Goal: Information Seeking & Learning: Learn about a topic

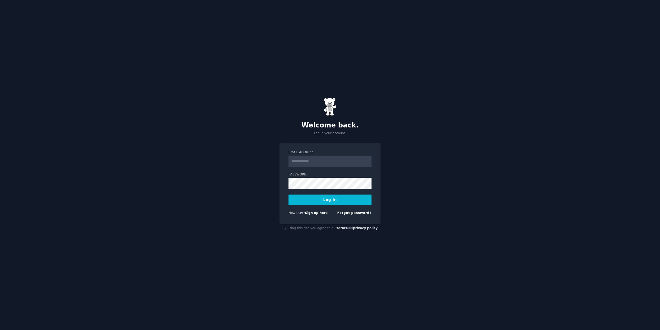
click at [310, 163] on input "Email Address" at bounding box center [330, 161] width 83 height 11
type input "**********"
click at [289, 194] on button "Log In" at bounding box center [330, 199] width 83 height 11
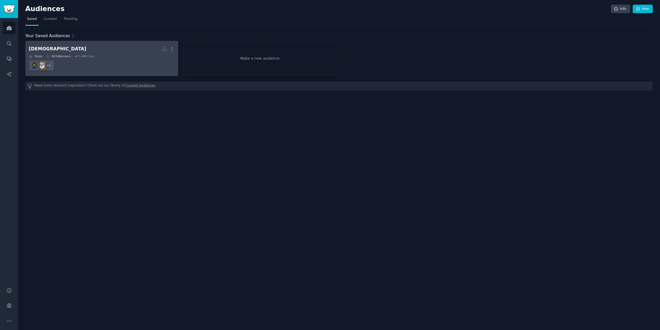
click at [100, 58] on dd "+ 1" at bounding box center [102, 65] width 146 height 14
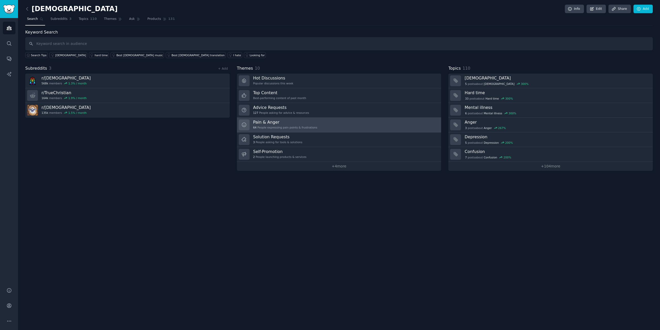
click at [299, 122] on h3 "Pain & Anger" at bounding box center [285, 121] width 64 height 5
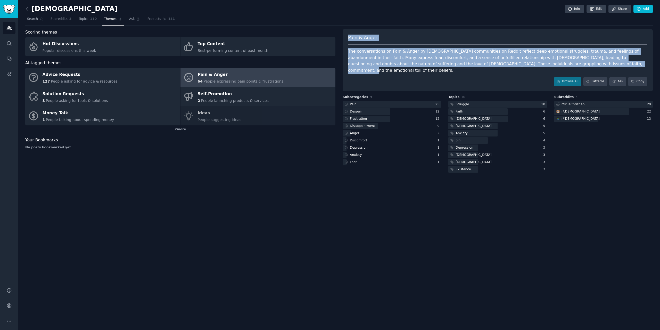
drag, startPoint x: 522, startPoint y: 65, endPoint x: 346, endPoint y: 40, distance: 178.0
click at [346, 40] on div "Pain & Anger The conversations on Pain & Anger by Christian communities on Redd…" at bounding box center [498, 60] width 310 height 62
click at [527, 65] on div "The conversations on Pain & Anger by Christian communities on Reddit reflect de…" at bounding box center [497, 60] width 299 height 25
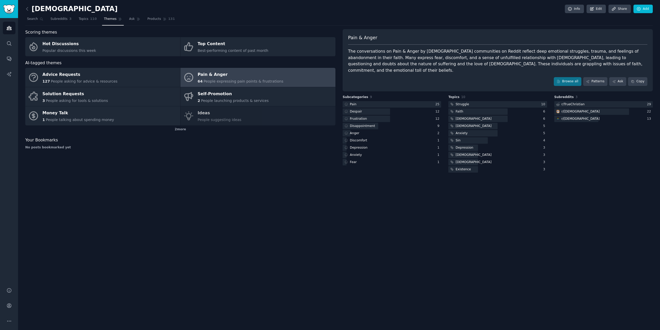
click at [505, 38] on div "Pain & Anger" at bounding box center [497, 40] width 299 height 10
click at [509, 54] on div "The conversations on Pain & Anger by Christian communities on Reddit reflect de…" at bounding box center [497, 60] width 299 height 25
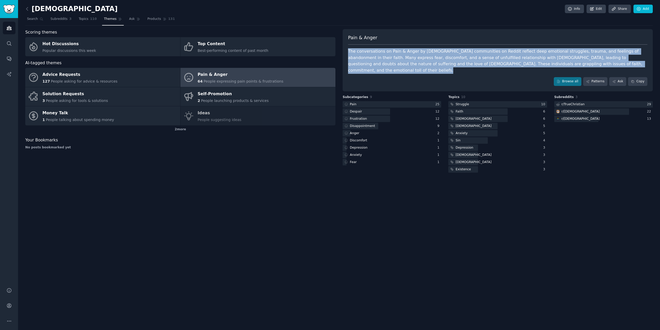
click at [509, 54] on div "The conversations on Pain & Anger by Christian communities on Reddit reflect de…" at bounding box center [497, 60] width 299 height 25
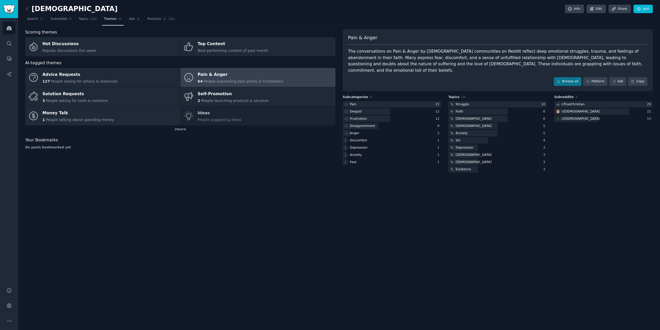
click at [504, 38] on div "Pain & Anger" at bounding box center [497, 40] width 299 height 10
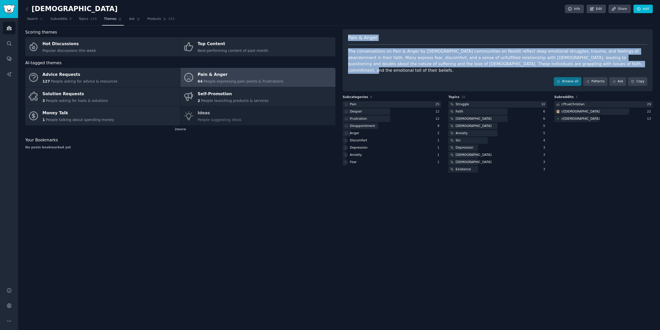
drag, startPoint x: 530, startPoint y: 63, endPoint x: 348, endPoint y: 37, distance: 184.5
click at [348, 37] on div "Pain & Anger The conversations on Pain & Anger by Christian communities on Redd…" at bounding box center [498, 60] width 310 height 62
click at [389, 27] on div "christian Info Edit Share Add Search Subreddits 3 Topics 110 Themes Ask Product…" at bounding box center [339, 90] width 628 height 166
click at [442, 46] on div "Pain & Anger The conversations on Pain & Anger by Christian communities on Redd…" at bounding box center [498, 60] width 310 height 62
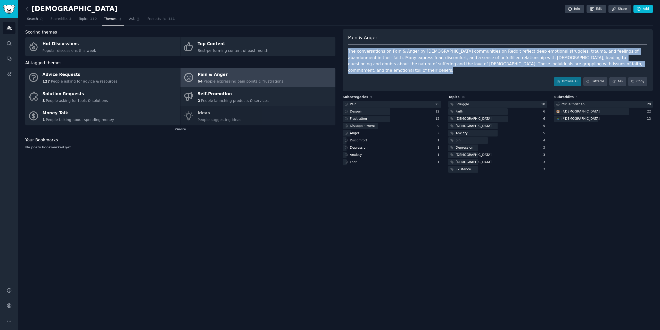
click at [442, 46] on div "Pain & Anger The conversations on Pain & Anger by Christian communities on Redd…" at bounding box center [498, 60] width 310 height 62
click at [438, 55] on div "The conversations on Pain & Anger by Christian communities on Reddit reflect de…" at bounding box center [497, 60] width 299 height 25
click at [436, 67] on div "The conversations on Pain & Anger by Christian communities on Reddit reflect de…" at bounding box center [497, 60] width 299 height 25
click at [435, 70] on div "Pain & Anger The conversations on Pain & Anger by Christian communities on Redd…" at bounding box center [498, 60] width 310 height 62
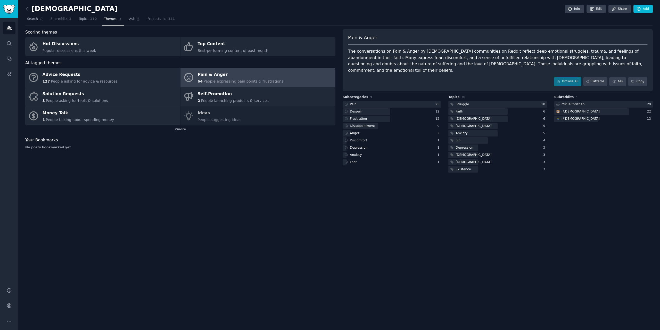
click at [421, 43] on div "Pain & Anger" at bounding box center [497, 40] width 299 height 10
click at [416, 36] on div "Pain & Anger" at bounding box center [497, 40] width 299 height 10
click at [572, 77] on link "Browse all" at bounding box center [568, 81] width 28 height 9
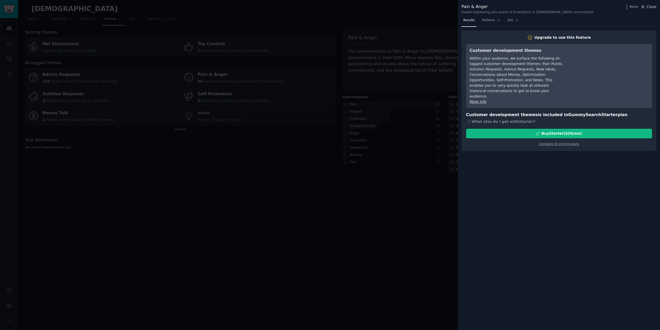
click at [652, 6] on span "Close" at bounding box center [652, 6] width 10 height 5
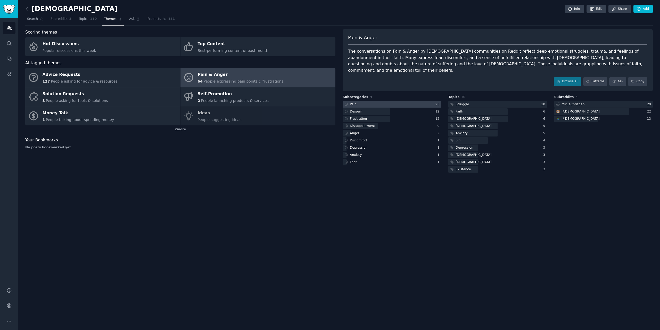
click at [396, 101] on div at bounding box center [392, 104] width 99 height 6
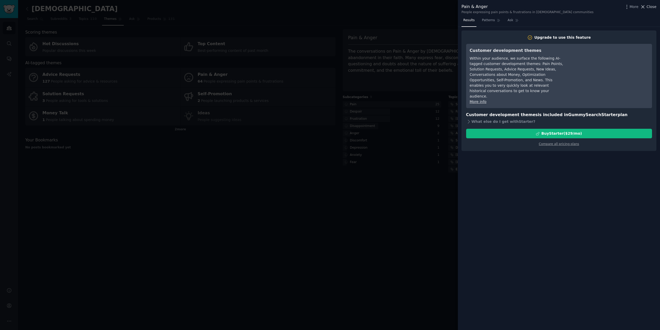
click at [647, 8] on button "Close" at bounding box center [648, 6] width 16 height 5
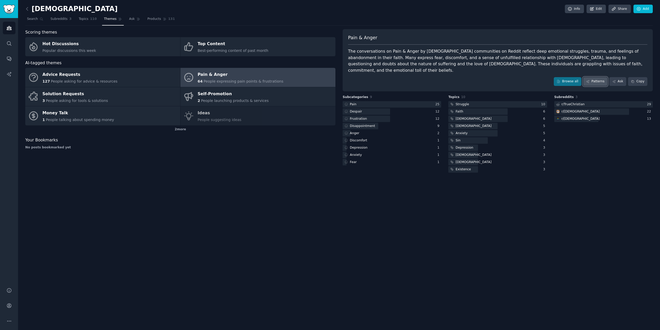
click at [589, 80] on icon at bounding box center [587, 81] width 3 height 3
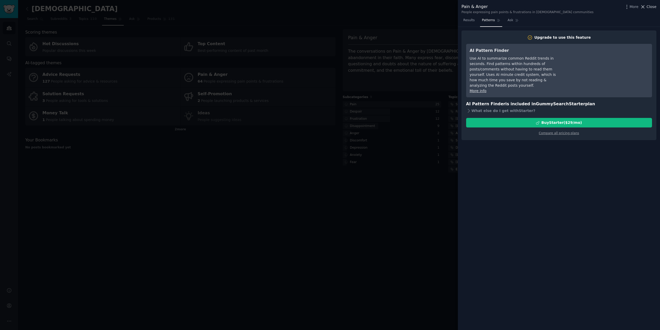
click at [651, 8] on span "Close" at bounding box center [652, 6] width 10 height 5
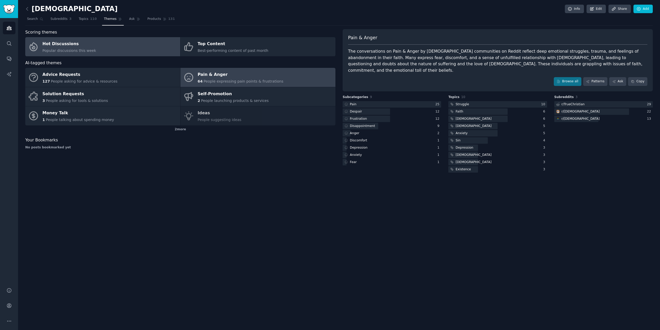
click at [100, 50] on link "Hot Discussions Popular discussions this week" at bounding box center [102, 46] width 155 height 19
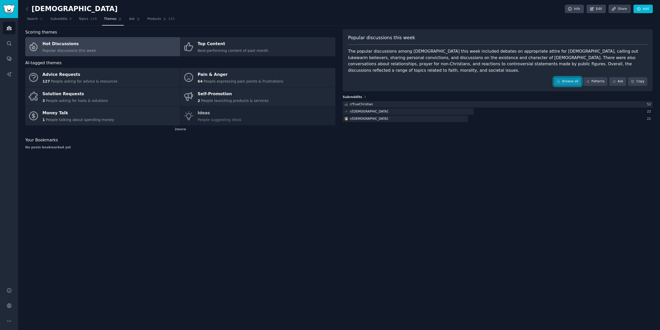
click at [565, 77] on link "Browse all" at bounding box center [568, 81] width 28 height 9
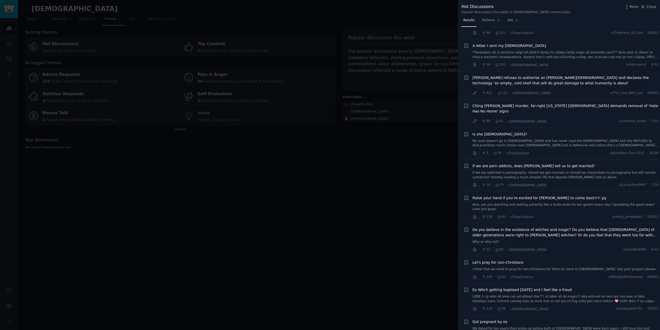
scroll to position [103, 0]
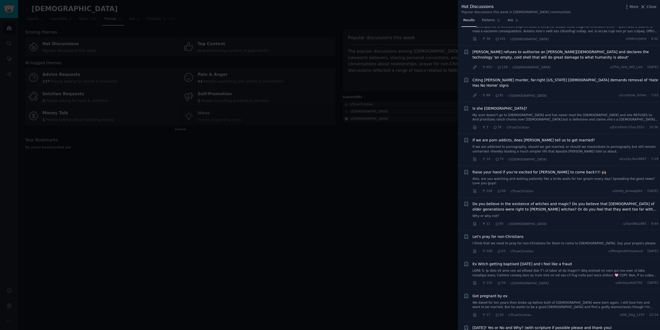
click at [510, 137] on span "If we are porn addicts, does [PERSON_NAME] tell us to get married?" at bounding box center [534, 139] width 122 height 5
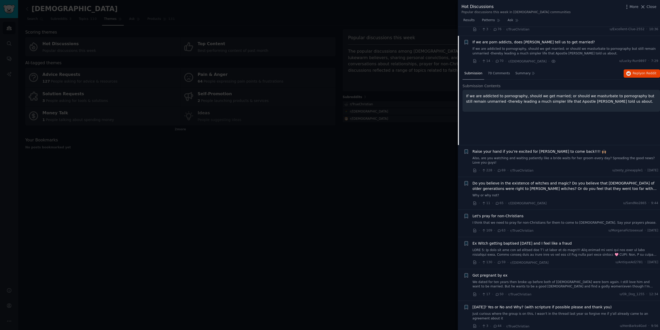
scroll to position [205, 0]
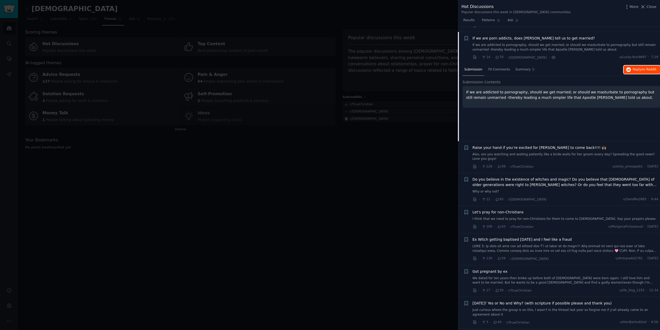
click at [647, 68] on span "on Reddit" at bounding box center [649, 70] width 15 height 4
